Goal: Information Seeking & Learning: Check status

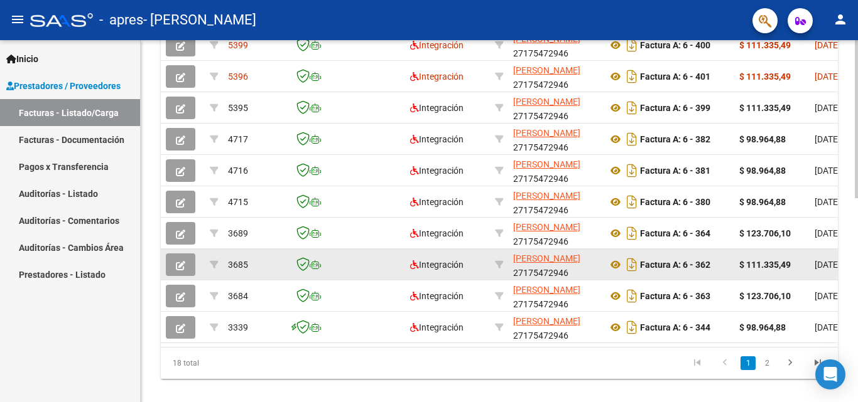
scroll to position [440, 0]
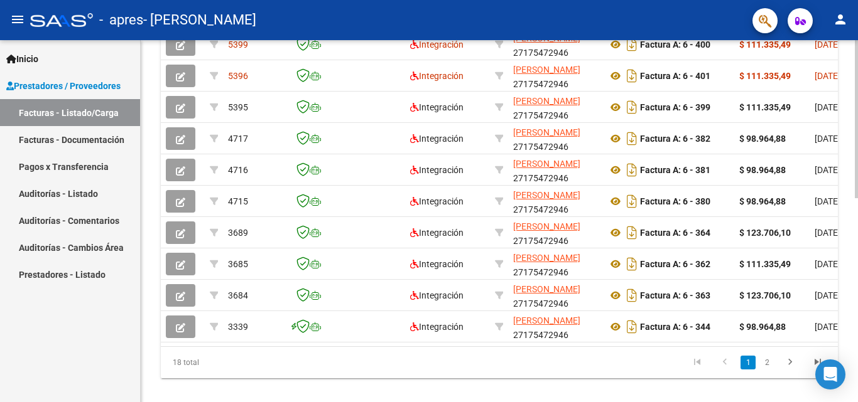
click at [617, 361] on div "18 total 1 2" at bounding box center [499, 362] width 677 height 31
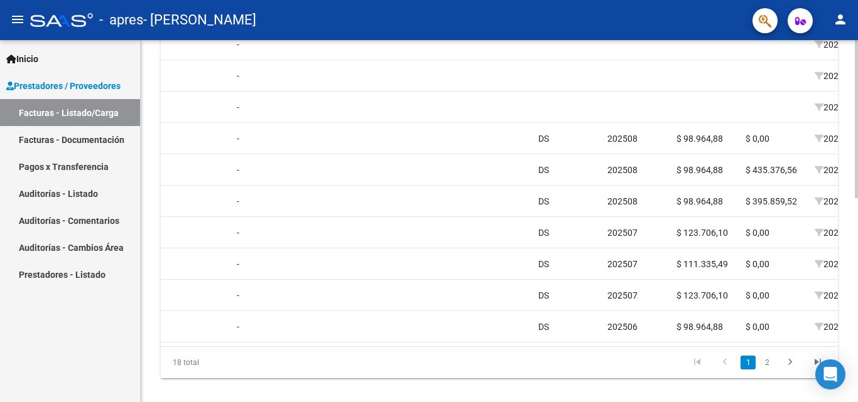
click at [705, 359] on div "18 total 1 2" at bounding box center [499, 362] width 677 height 31
click at [718, 357] on div "ID CAE Facturado x Orden De Area Razón Social CPBT Monto Fecha Cpbt Días desde …" at bounding box center [499, 181] width 677 height 396
click at [718, 347] on datatable-body "5399 Integración [PERSON_NAME] 27175472946 Factura A: 6 - 400 $ 111.335,49 [DAT…" at bounding box center [499, 184] width 677 height 323
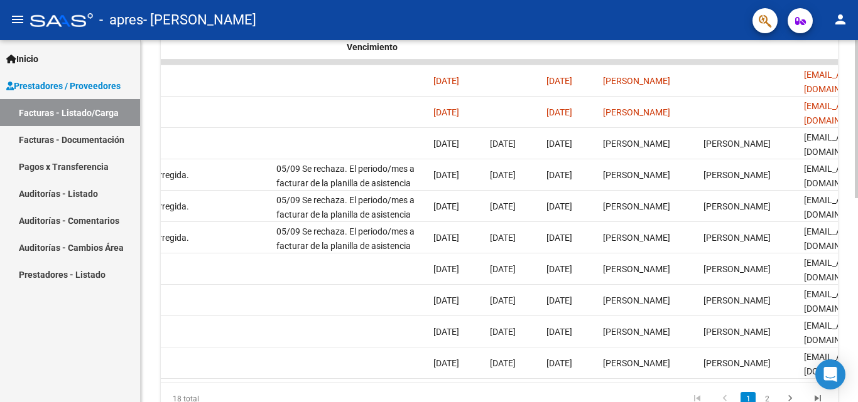
scroll to position [0, 1970]
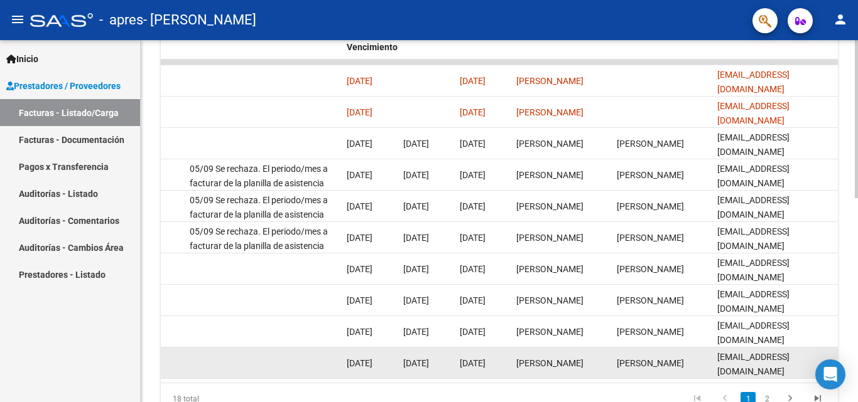
drag, startPoint x: 788, startPoint y: 375, endPoint x: 769, endPoint y: 378, distance: 19.6
click at [789, 375] on datatable-body-cell "[EMAIL_ADDRESS][DOMAIN_NAME]" at bounding box center [775, 363] width 126 height 31
click at [774, 378] on datatable-body-cell "[EMAIL_ADDRESS][DOMAIN_NAME]" at bounding box center [775, 363] width 126 height 31
click at [764, 378] on datatable-body-cell "[EMAIL_ADDRESS][DOMAIN_NAME]" at bounding box center [775, 363] width 126 height 31
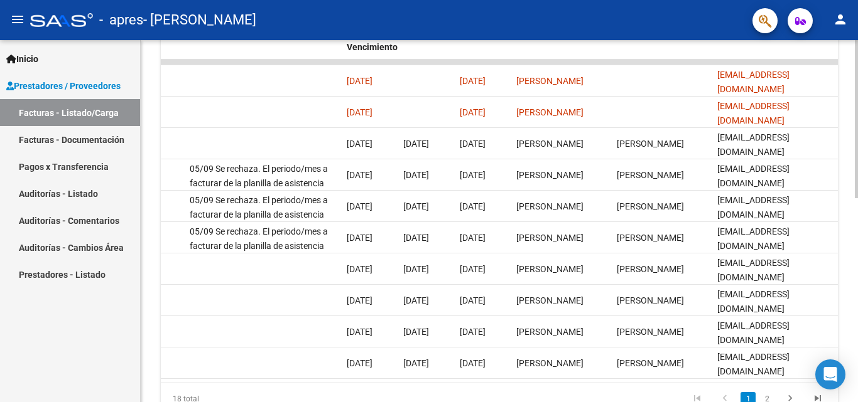
click at [775, 383] on datatable-body "5399 Integración [PERSON_NAME] 27175472946 Factura A: 6 - 400 $ 111.335,49 [DAT…" at bounding box center [499, 221] width 677 height 323
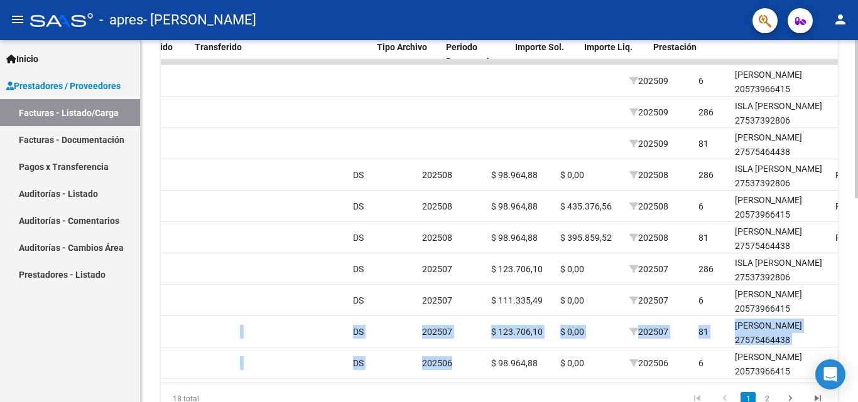
drag, startPoint x: 407, startPoint y: 354, endPoint x: 158, endPoint y: 299, distance: 255.2
click at [153, 323] on div "Video tutorial PRESTADORES -> Listado de CPBTs Emitidos por Prestadores / Prove…" at bounding box center [499, 46] width 717 height 818
